Goal: Task Accomplishment & Management: Use online tool/utility

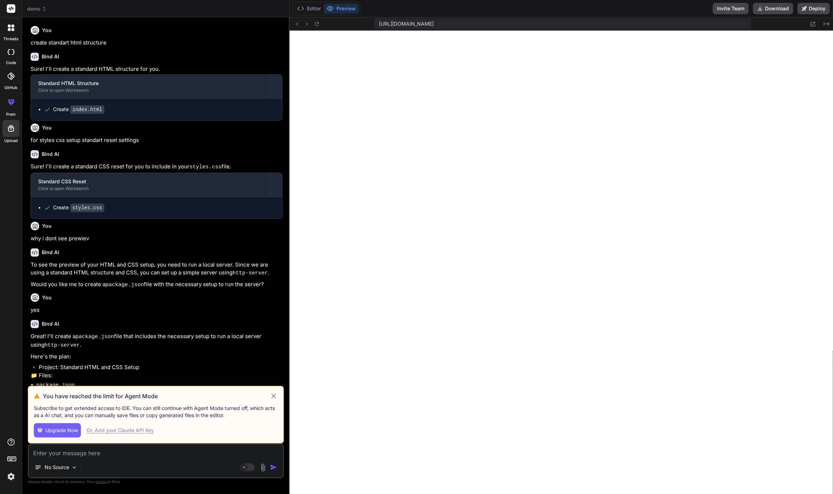
scroll to position [1190, 0]
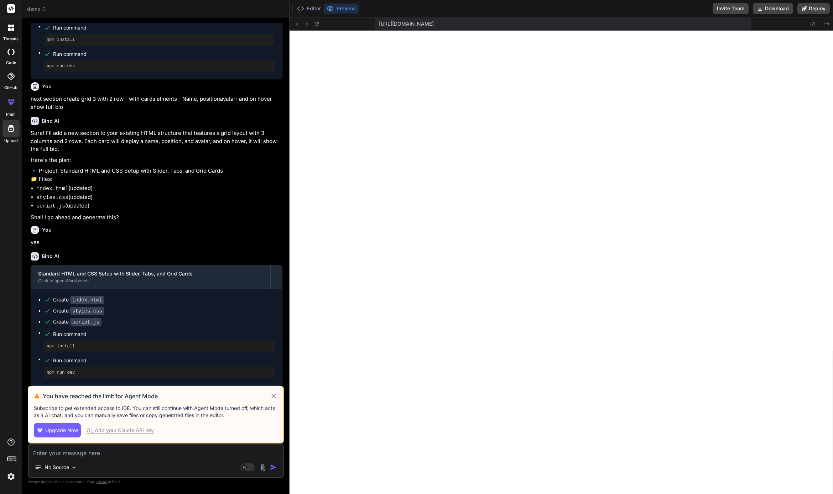
click at [70, 431] on span "Upgrade Now" at bounding box center [61, 430] width 33 height 7
type textarea "x"
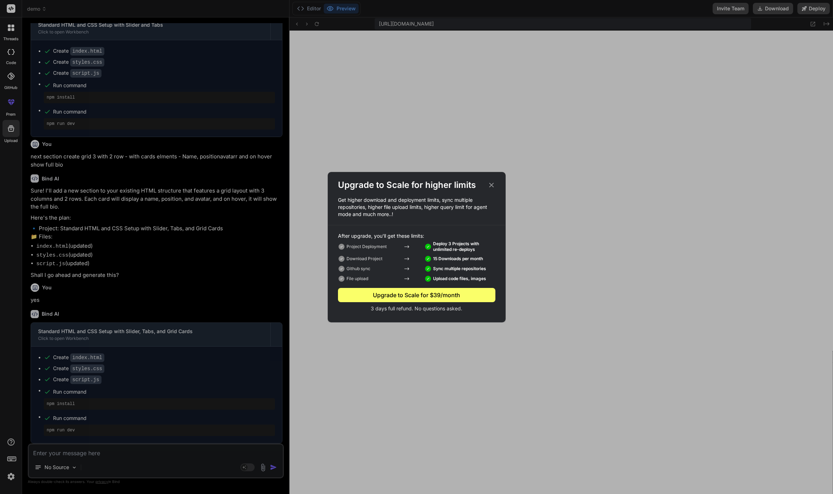
click at [490, 183] on icon at bounding box center [491, 185] width 8 height 8
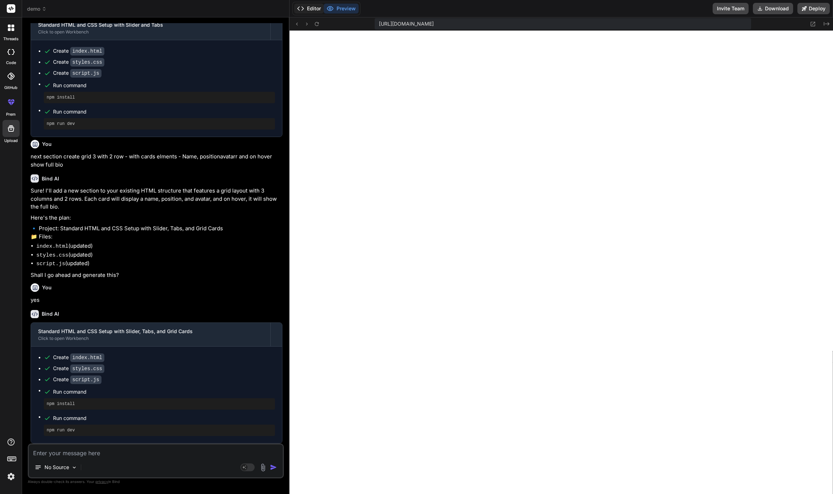
click at [306, 10] on button "Editor" at bounding box center [309, 9] width 30 height 10
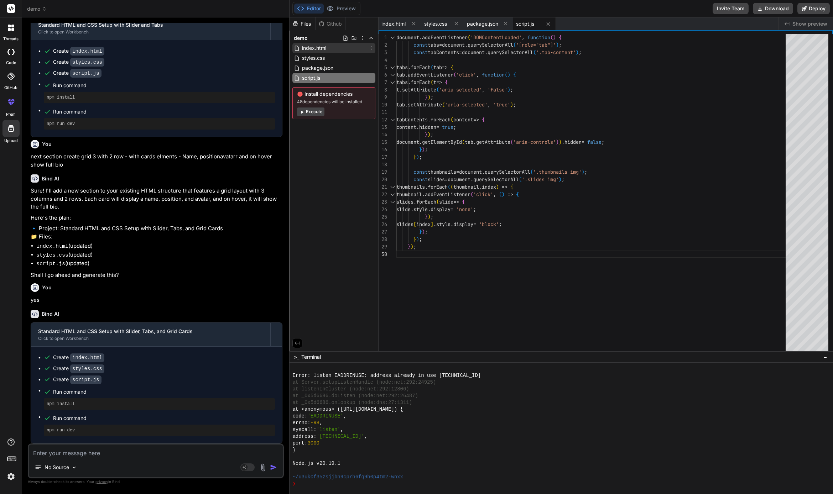
click at [320, 49] on span "index.html" at bounding box center [314, 48] width 26 height 9
type textarea "<p>Position 4</p> <div class="bio">Full bio for Name 4. This is where you can a…"
